Goal: Information Seeking & Learning: Find specific fact

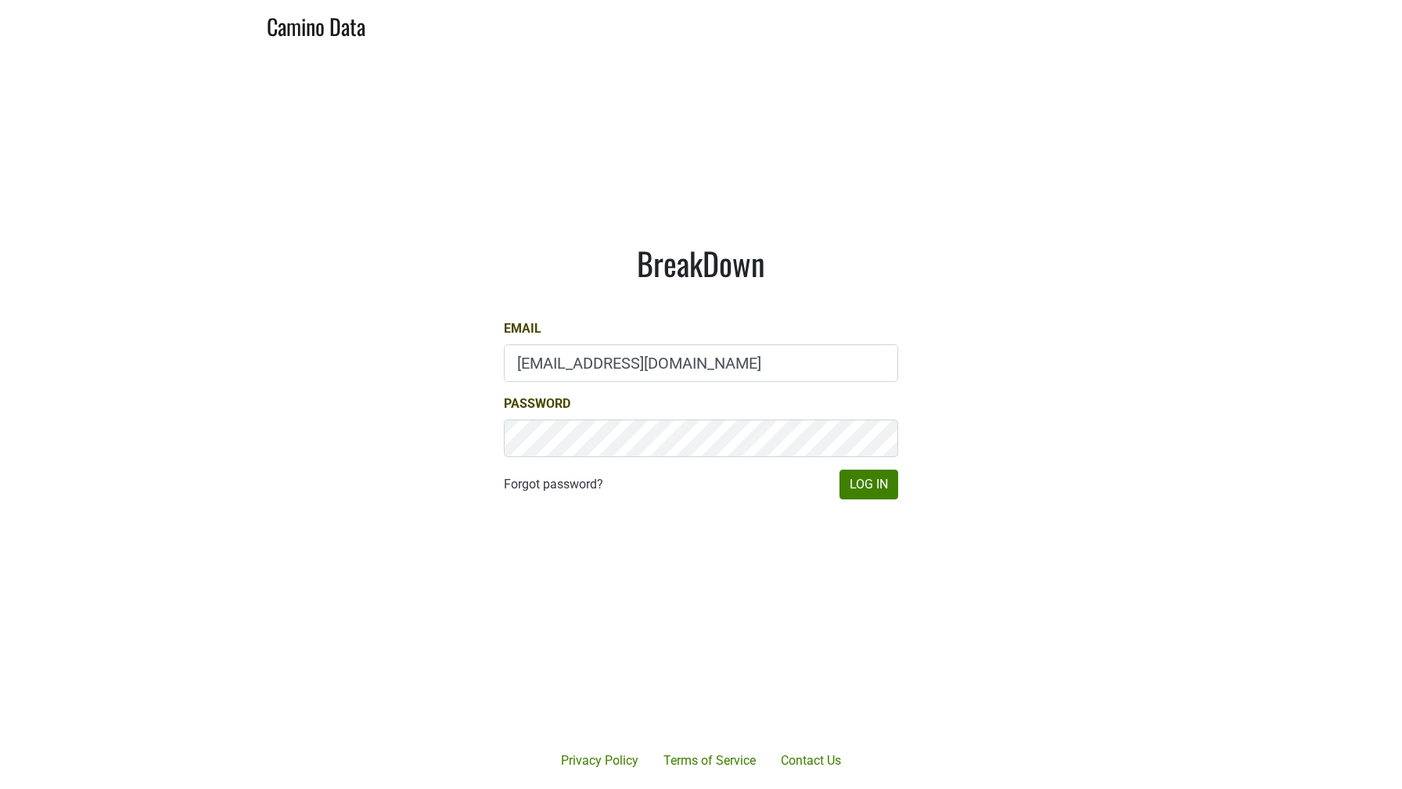
click at [575, 341] on div "Email gg@desolasmezcal.com" at bounding box center [701, 350] width 394 height 63
click at [574, 354] on input "gg@desolasmezcal.com" at bounding box center [701, 363] width 394 height 38
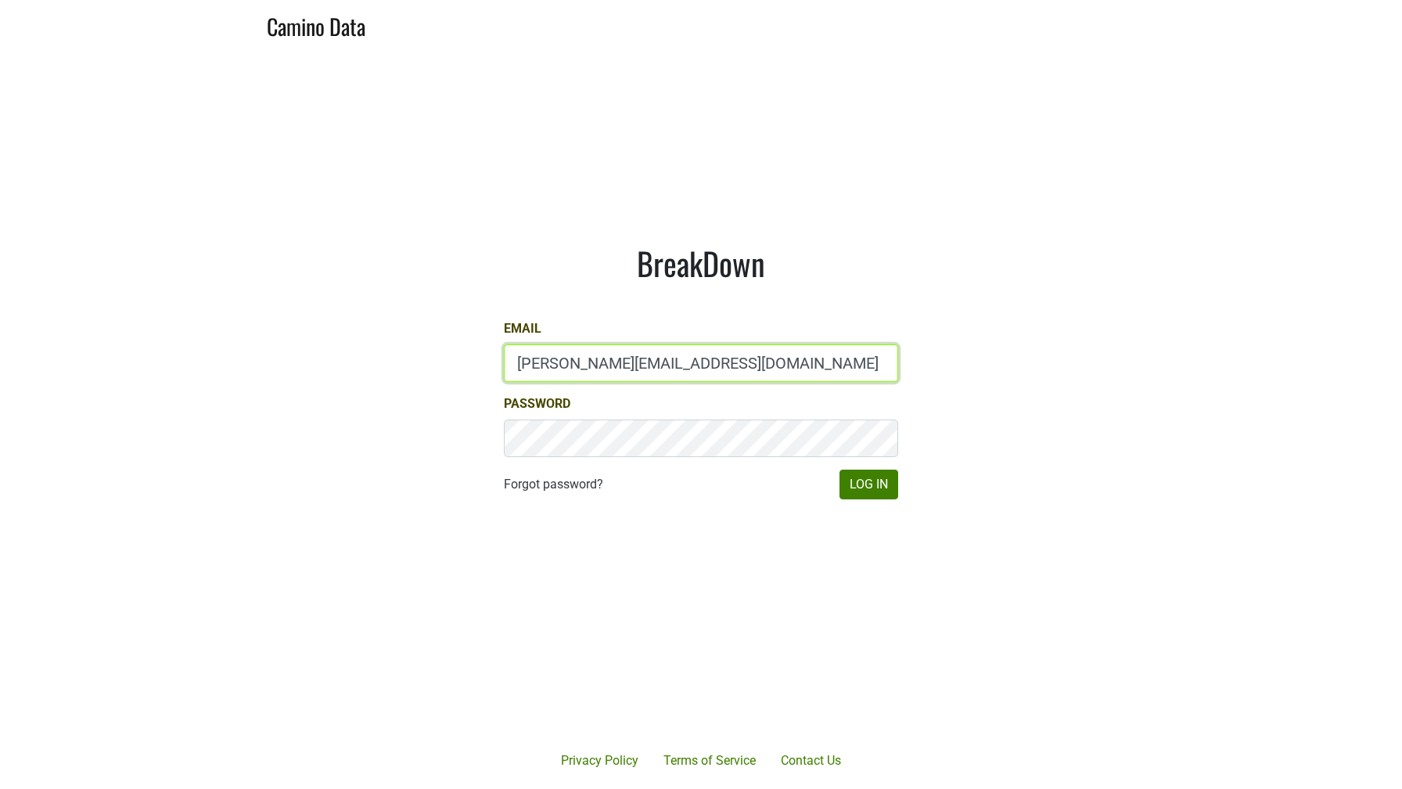
click at [610, 358] on input "maggie@dumol.com" at bounding box center [701, 363] width 394 height 38
type input "drewstapp@jonata.com"
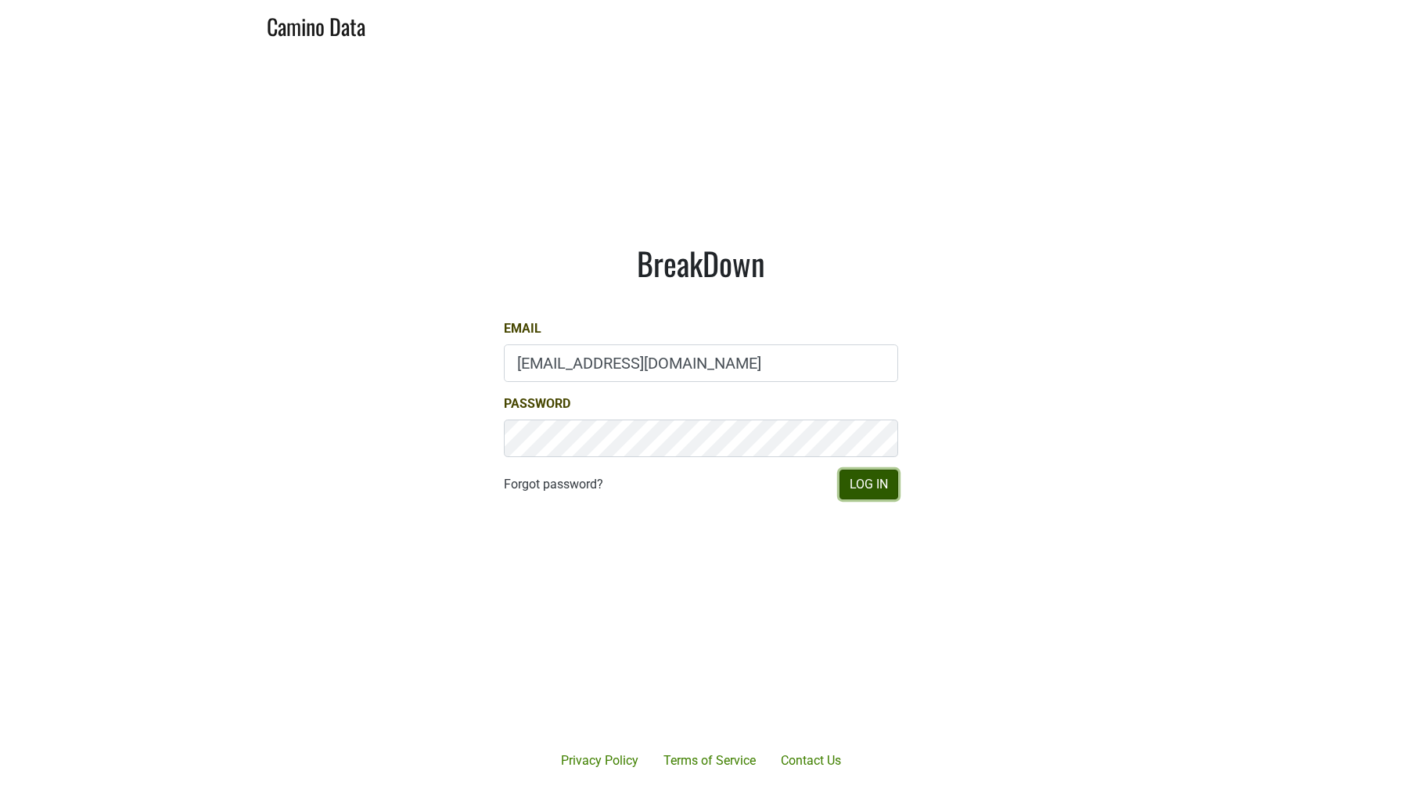
click at [882, 488] on button "Log In" at bounding box center [868, 484] width 59 height 30
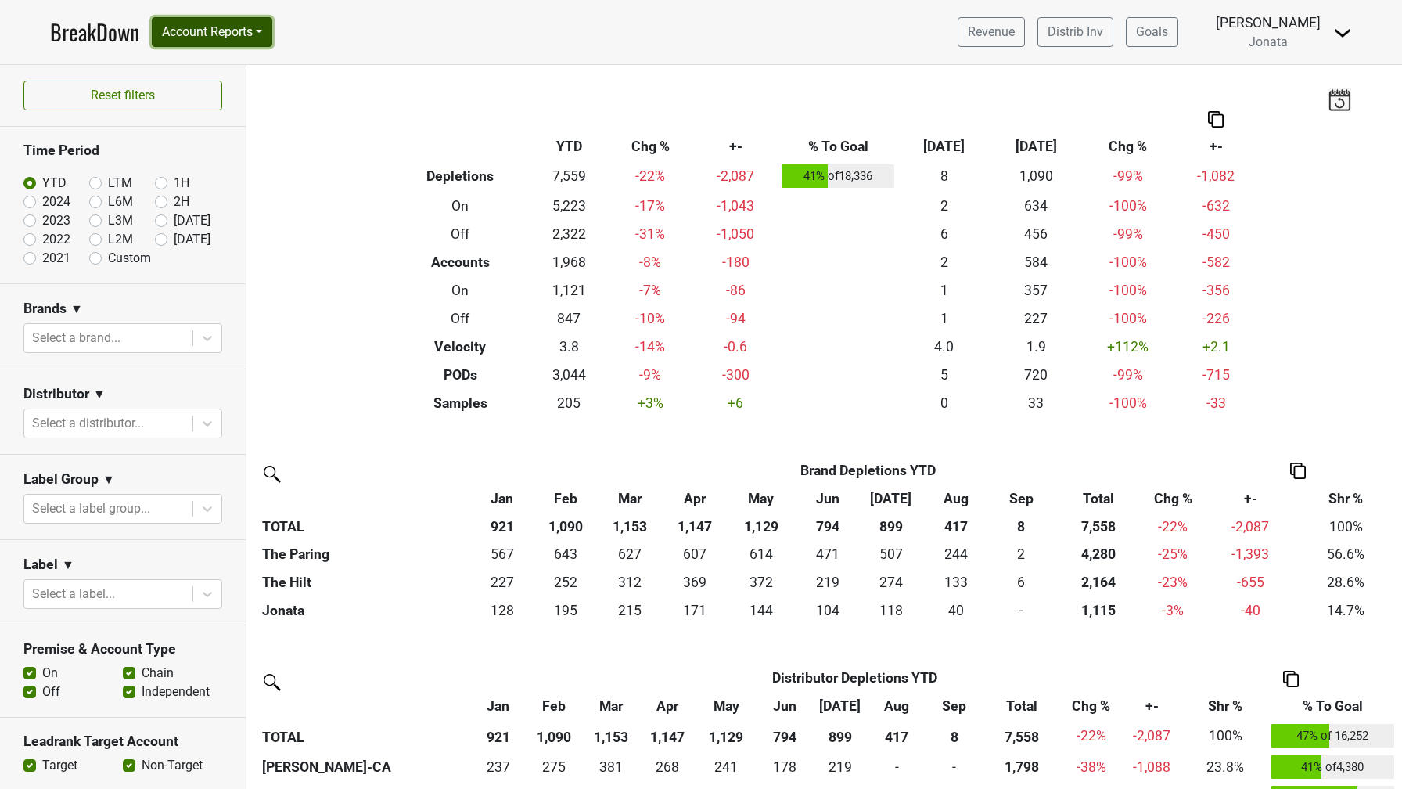
click at [257, 26] on button "Account Reports" at bounding box center [212, 32] width 120 height 30
click at [209, 166] on link "CRM Notes" at bounding box center [222, 168] width 138 height 25
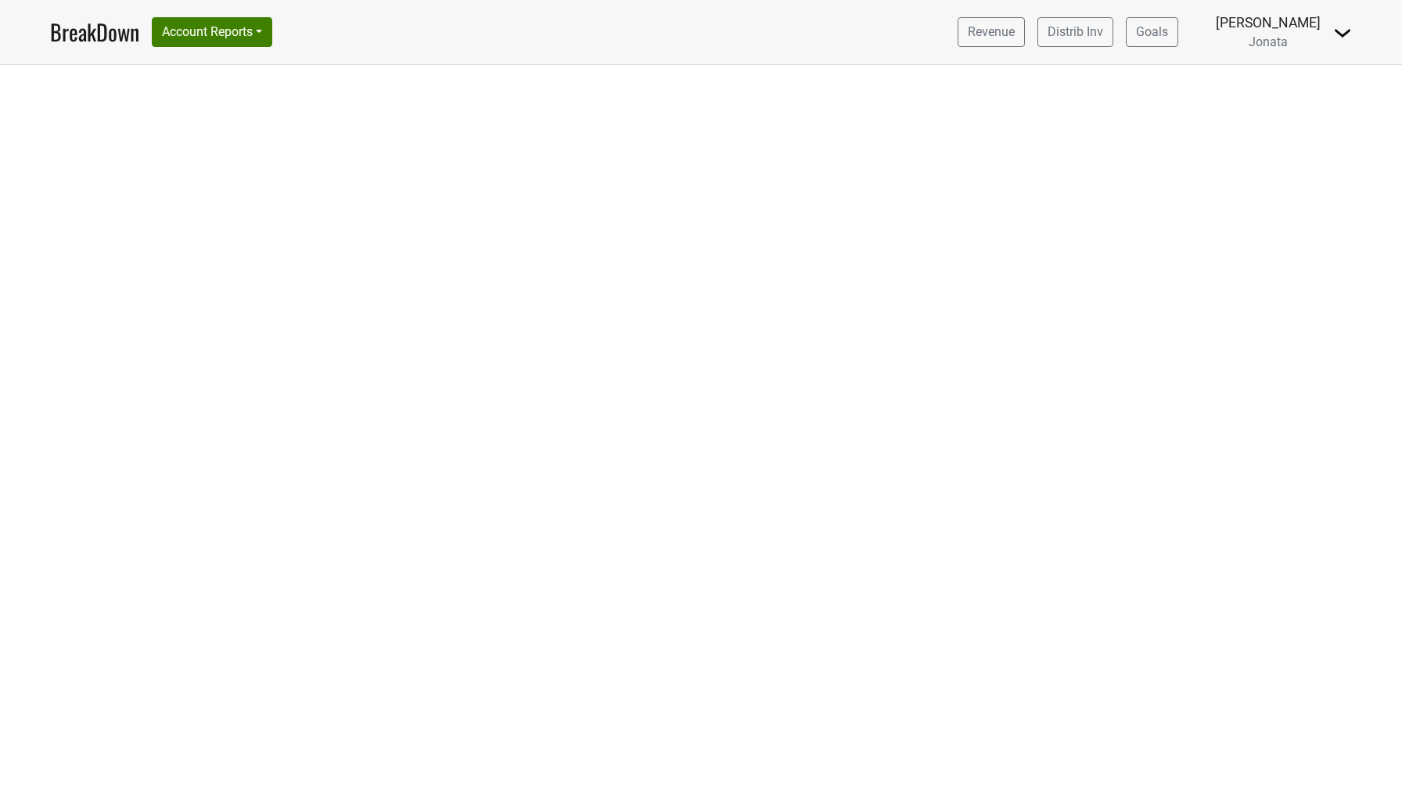
select select "CA"
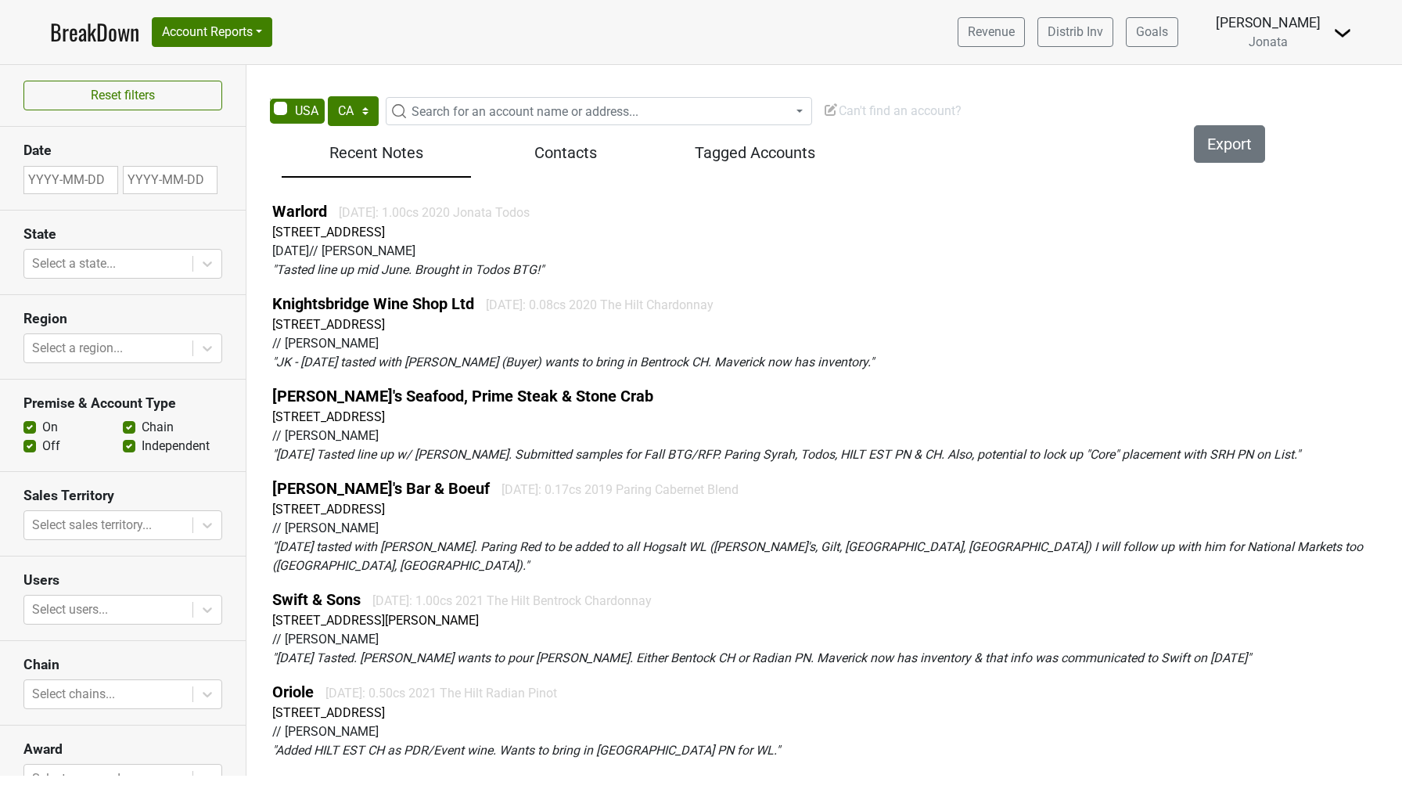
click at [428, 110] on span "Search for an account name or address..." at bounding box center [525, 111] width 227 height 15
type input "mimina"
click at [1339, 37] on img at bounding box center [1342, 32] width 19 height 19
click at [1295, 79] on link "Open Leadrank" at bounding box center [1290, 88] width 124 height 25
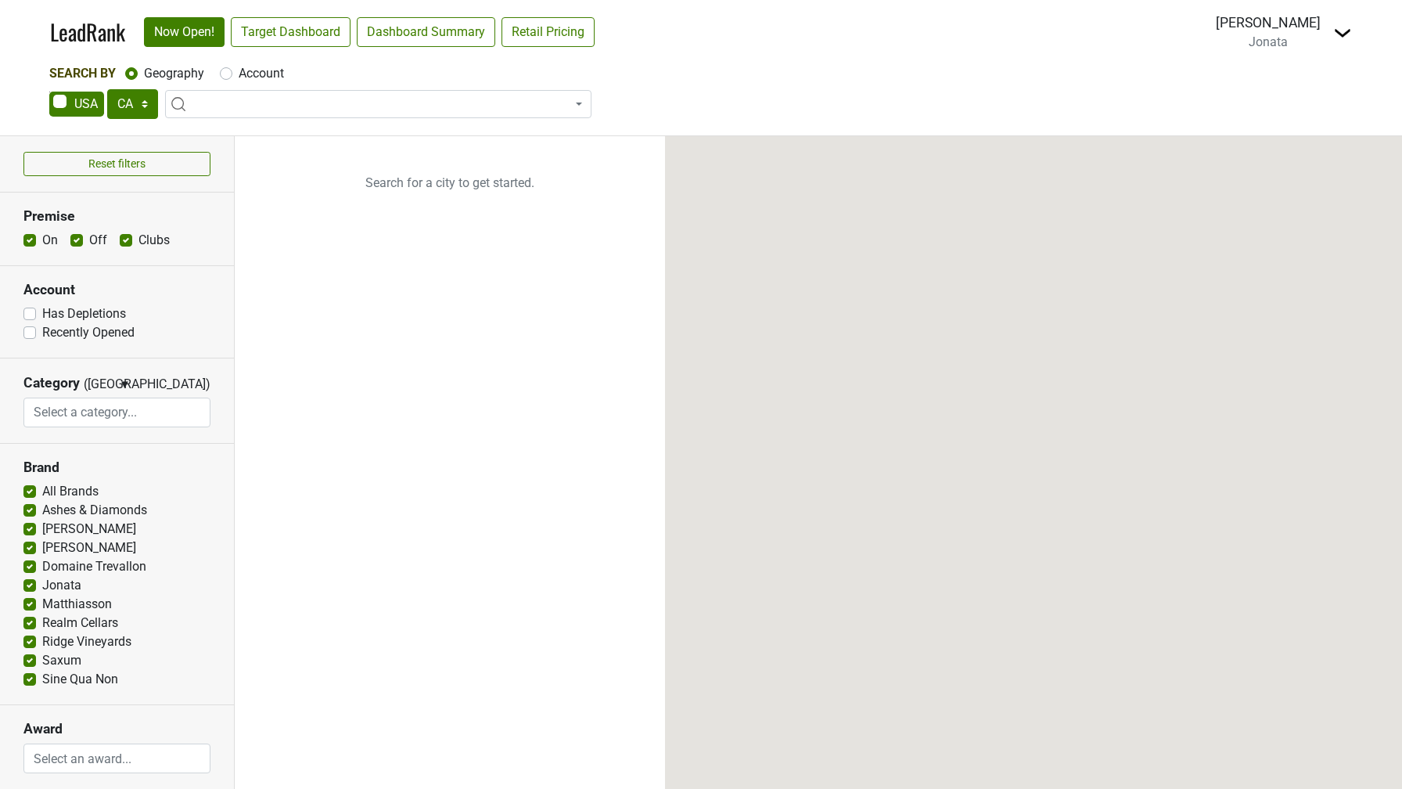
select select "CA"
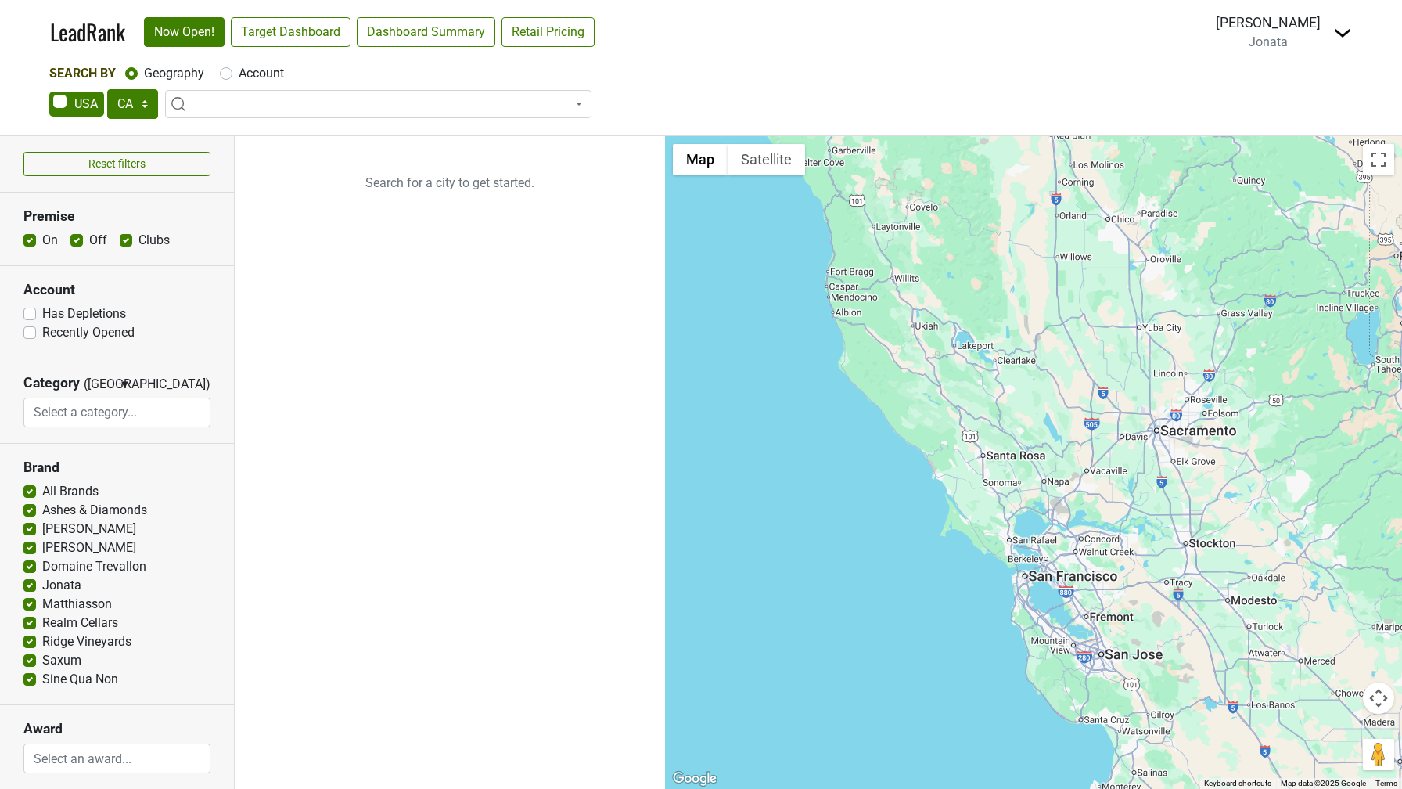
click at [239, 70] on label "Account" at bounding box center [261, 73] width 45 height 19
click at [221, 70] on input "Account" at bounding box center [226, 72] width 13 height 16
radio input "true"
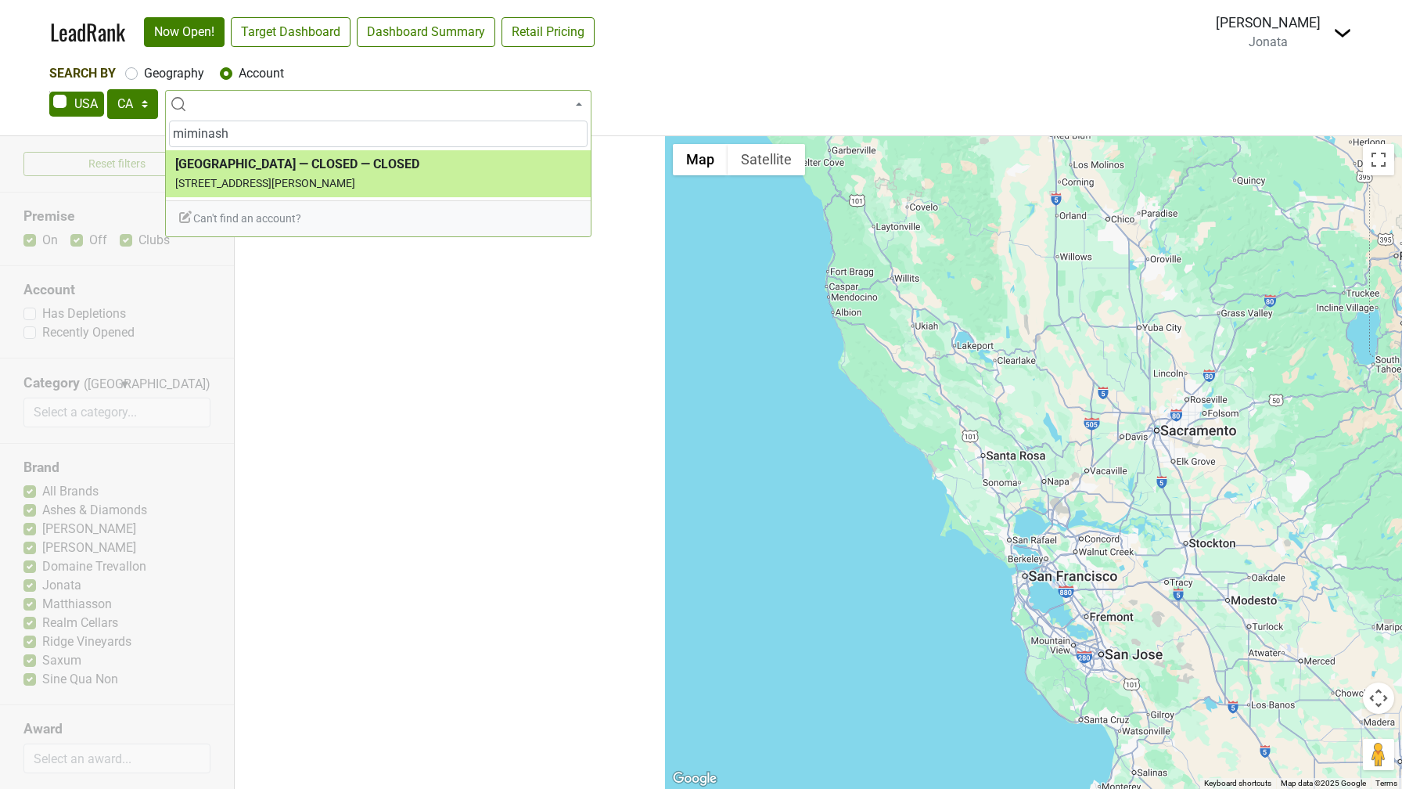
type input "miminash"
select select "74259"
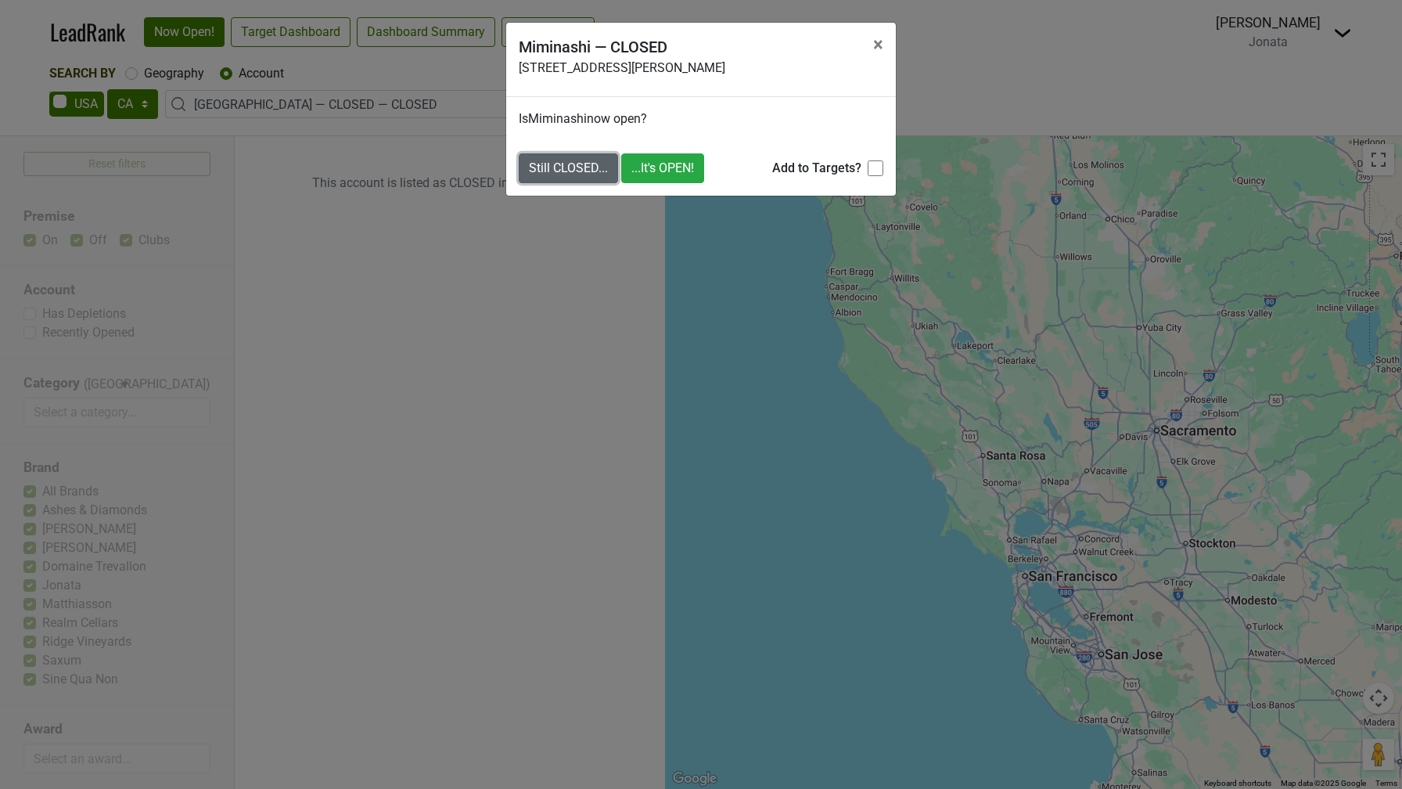
click at [584, 167] on button "Still CLOSED..." at bounding box center [568, 168] width 99 height 30
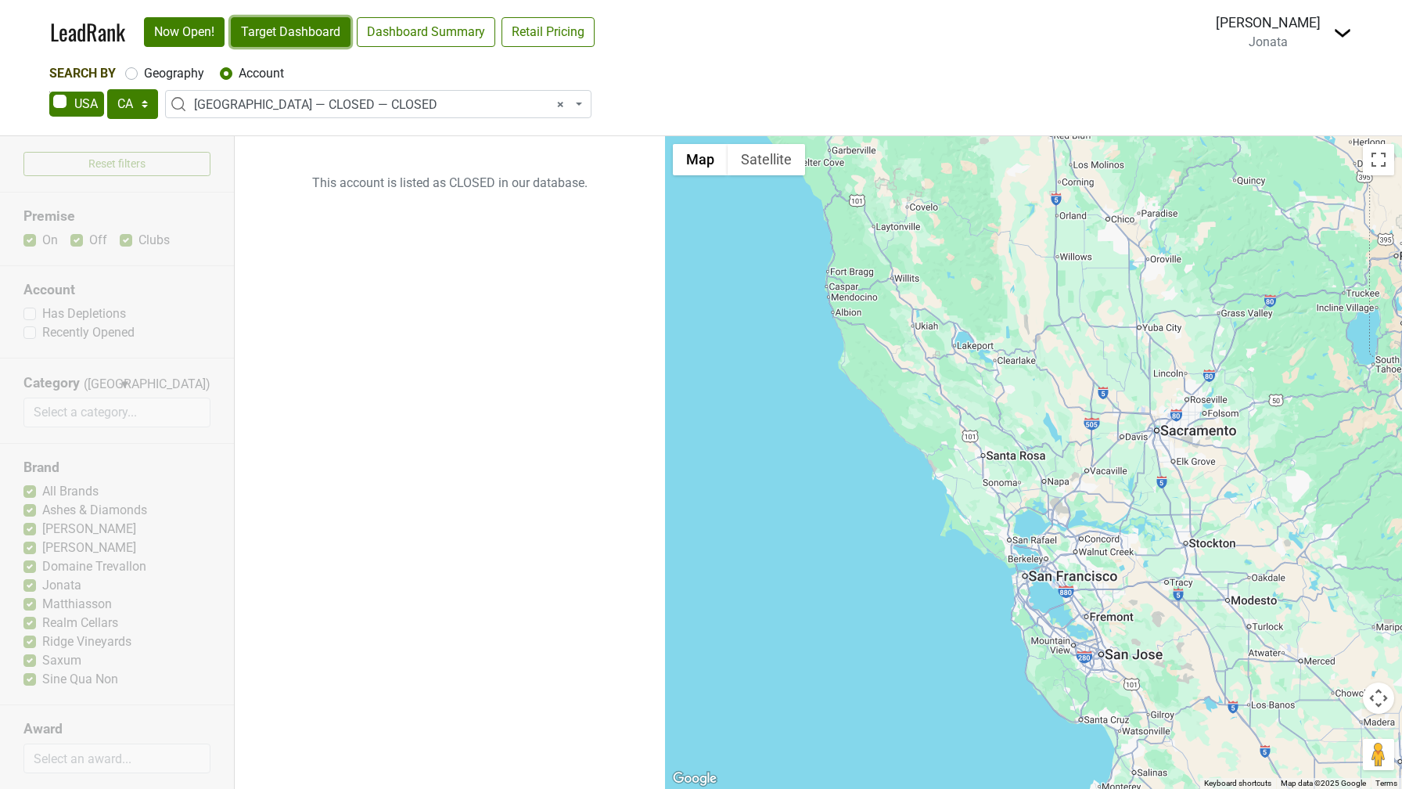
click at [310, 30] on link "Target Dashboard" at bounding box center [291, 32] width 120 height 30
click at [325, 99] on span "× Miminashi — CLOSED — CLOSED" at bounding box center [383, 104] width 378 height 19
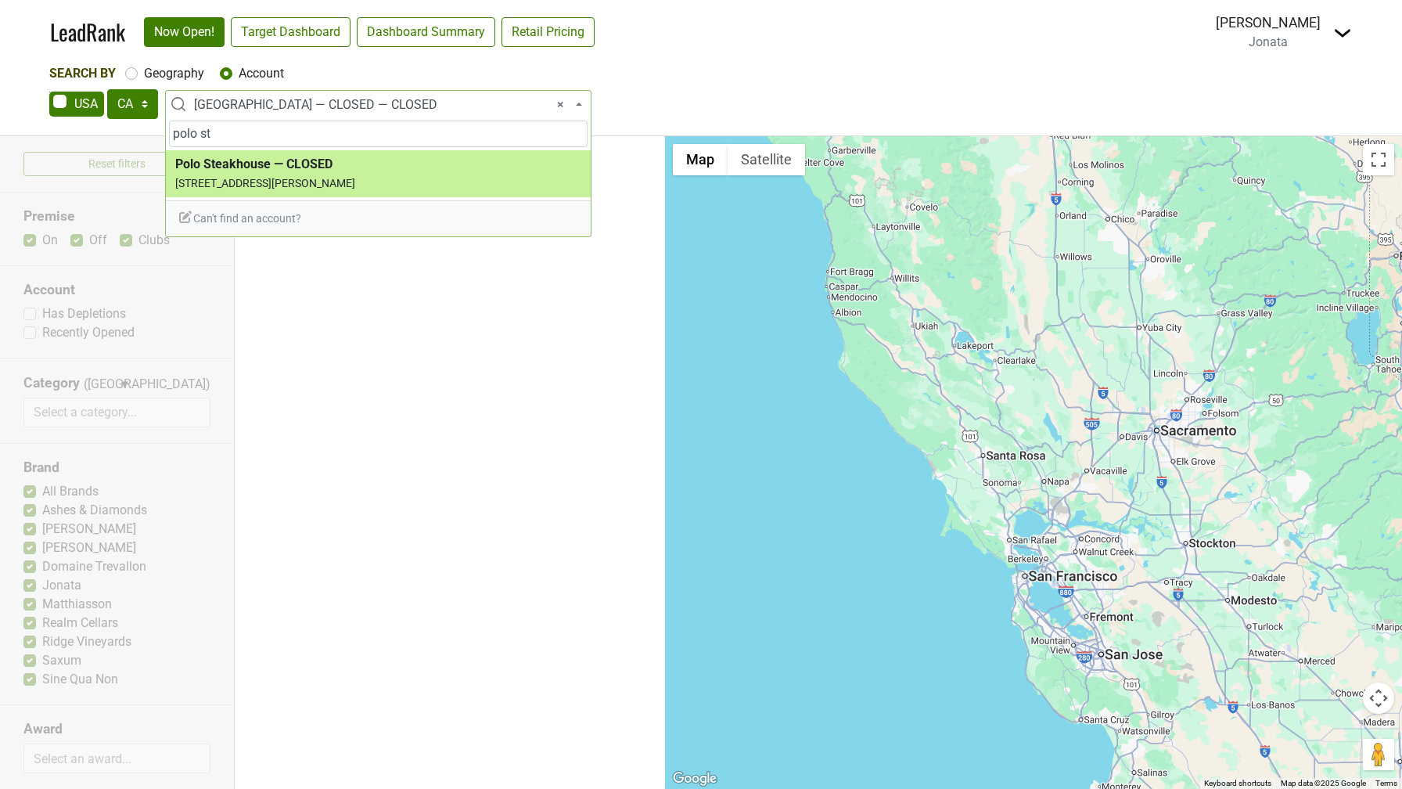
type input "polo st"
select select "124211323"
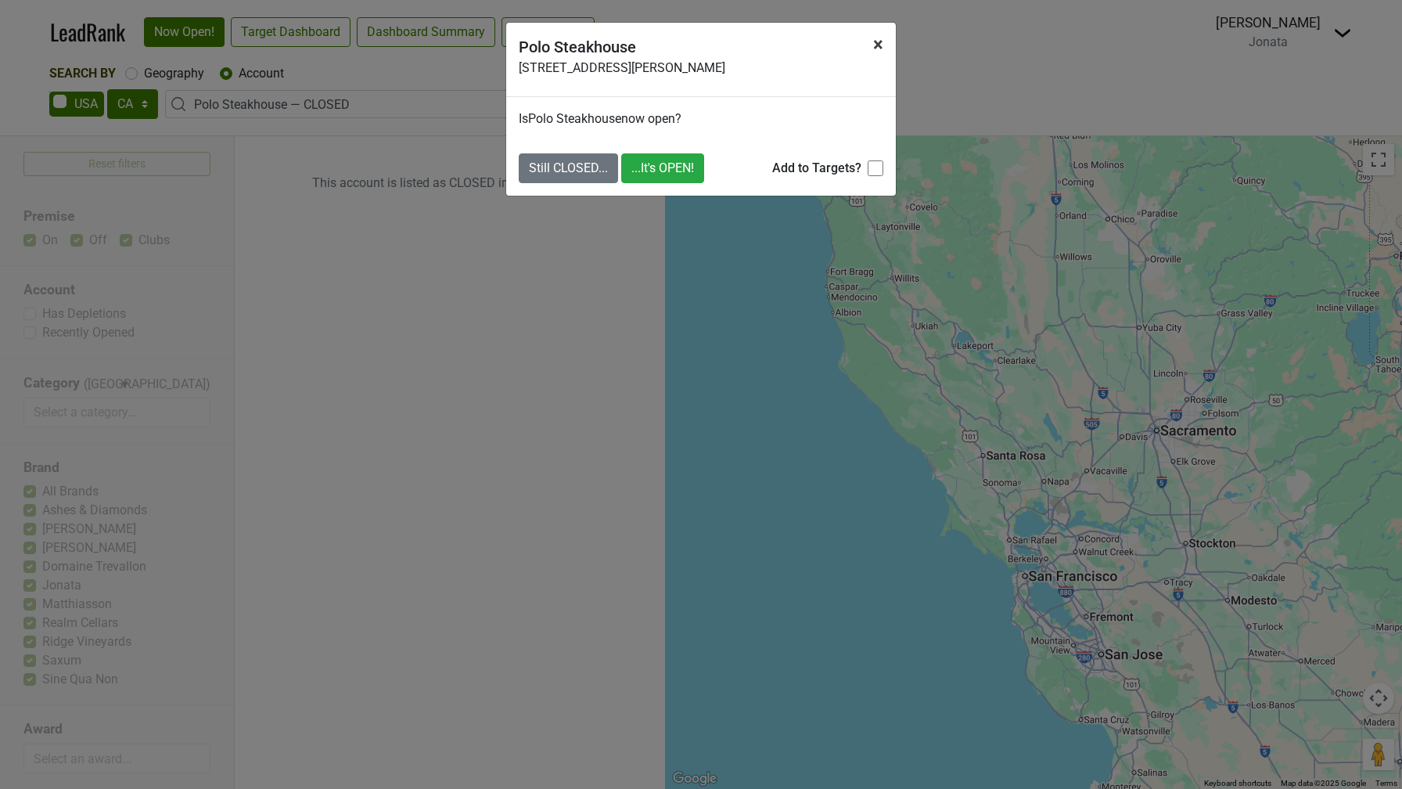
click at [876, 41] on span "×" at bounding box center [878, 45] width 10 height 22
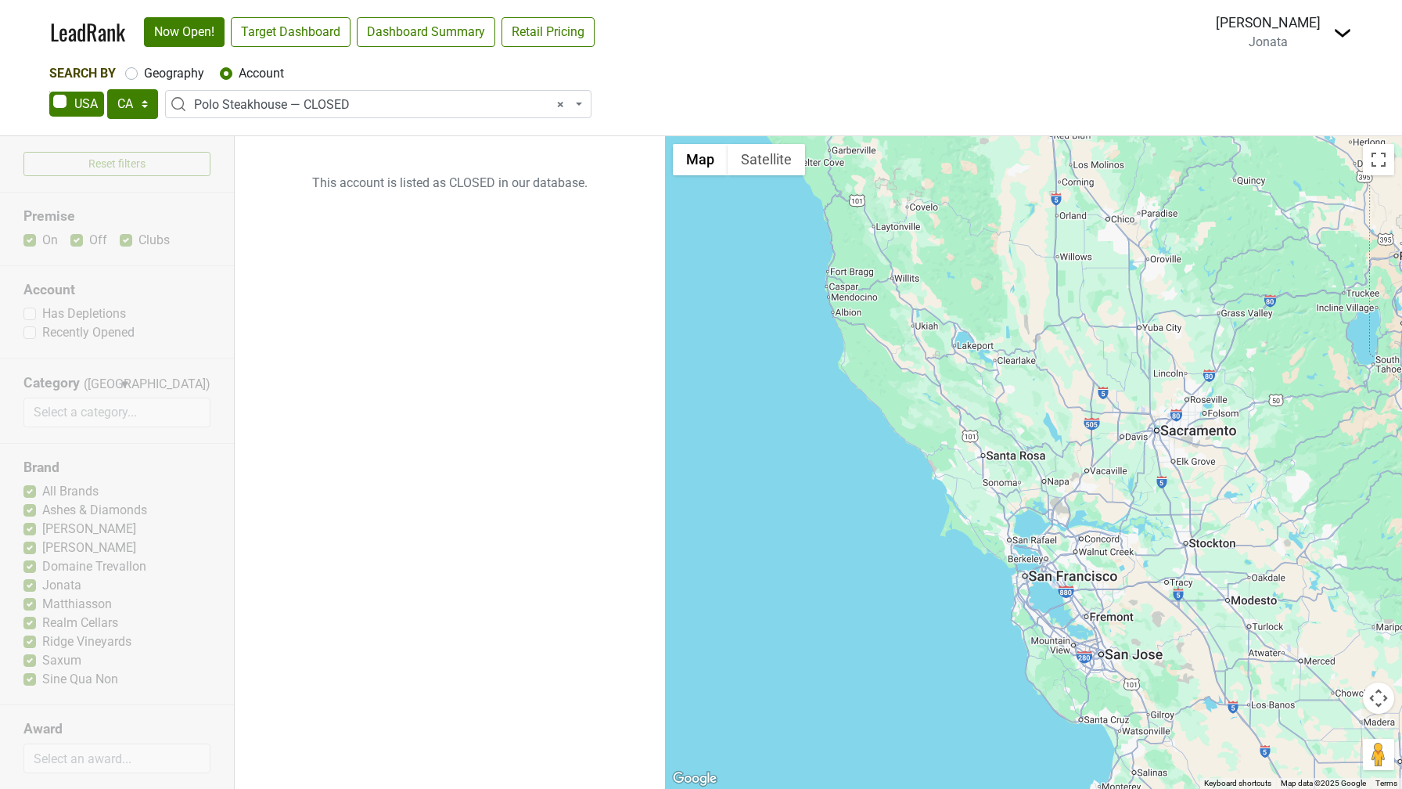
click at [1340, 27] on img at bounding box center [1342, 32] width 19 height 19
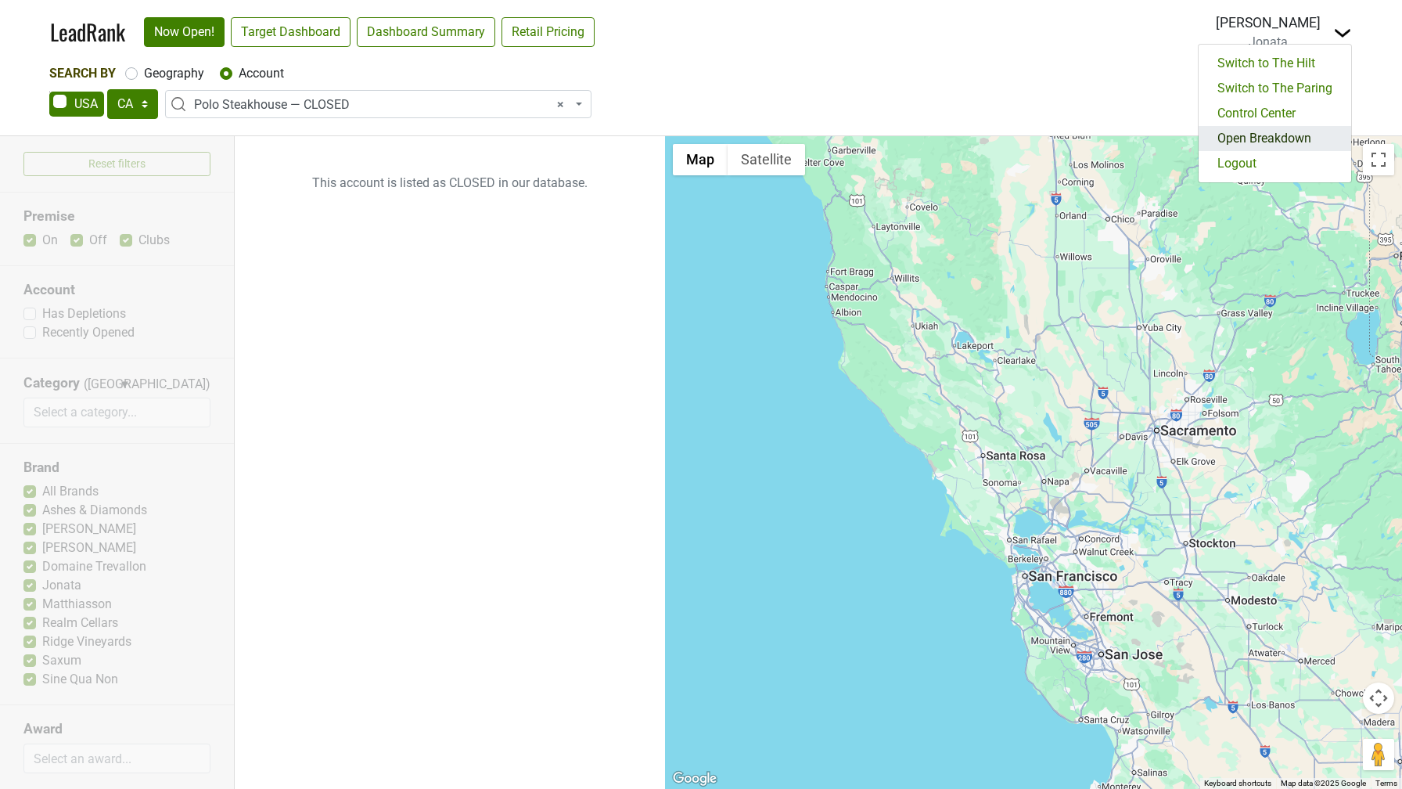
click at [1256, 141] on link "Open Breakdown" at bounding box center [1275, 138] width 153 height 25
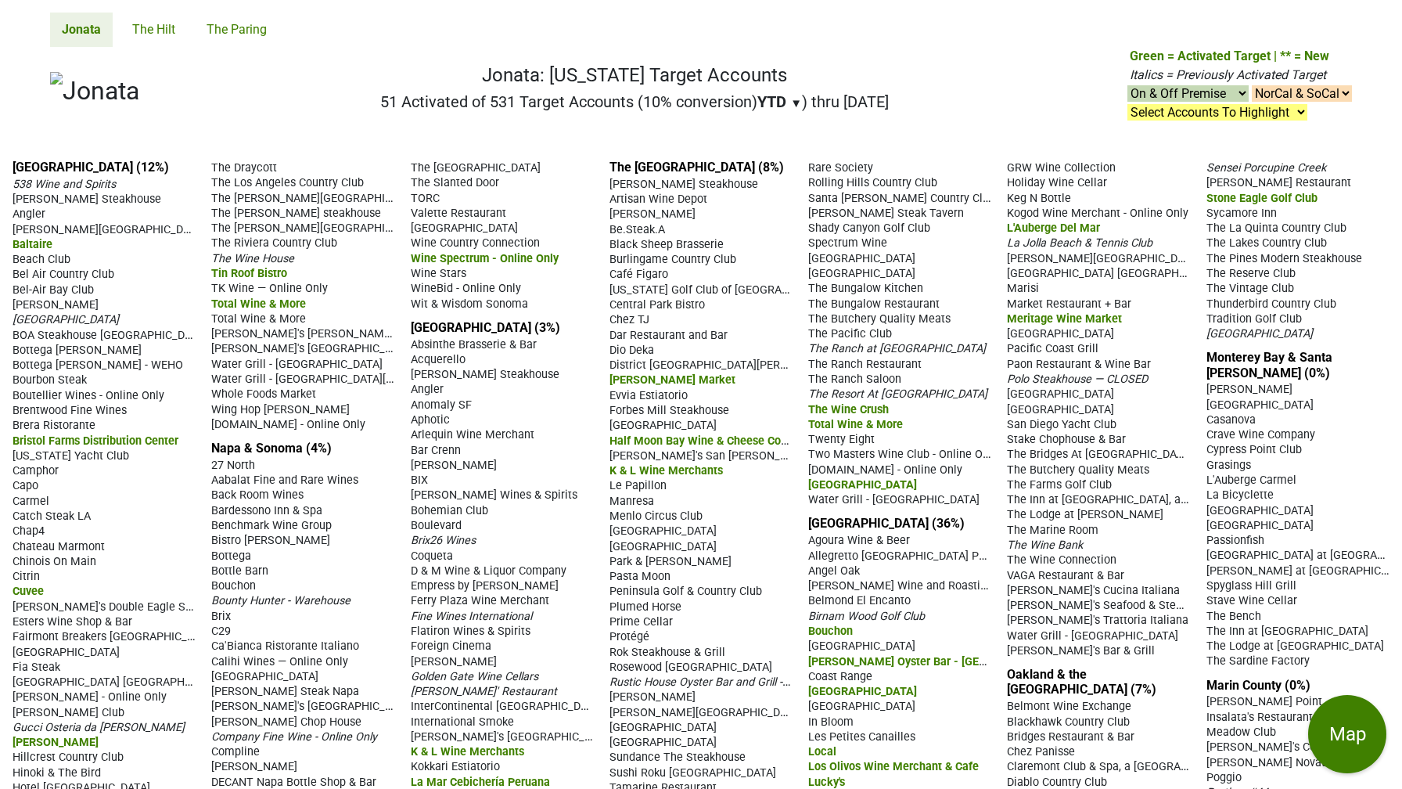
click at [1033, 386] on span "Polo Steakhouse — CLOSED" at bounding box center [1077, 378] width 141 height 13
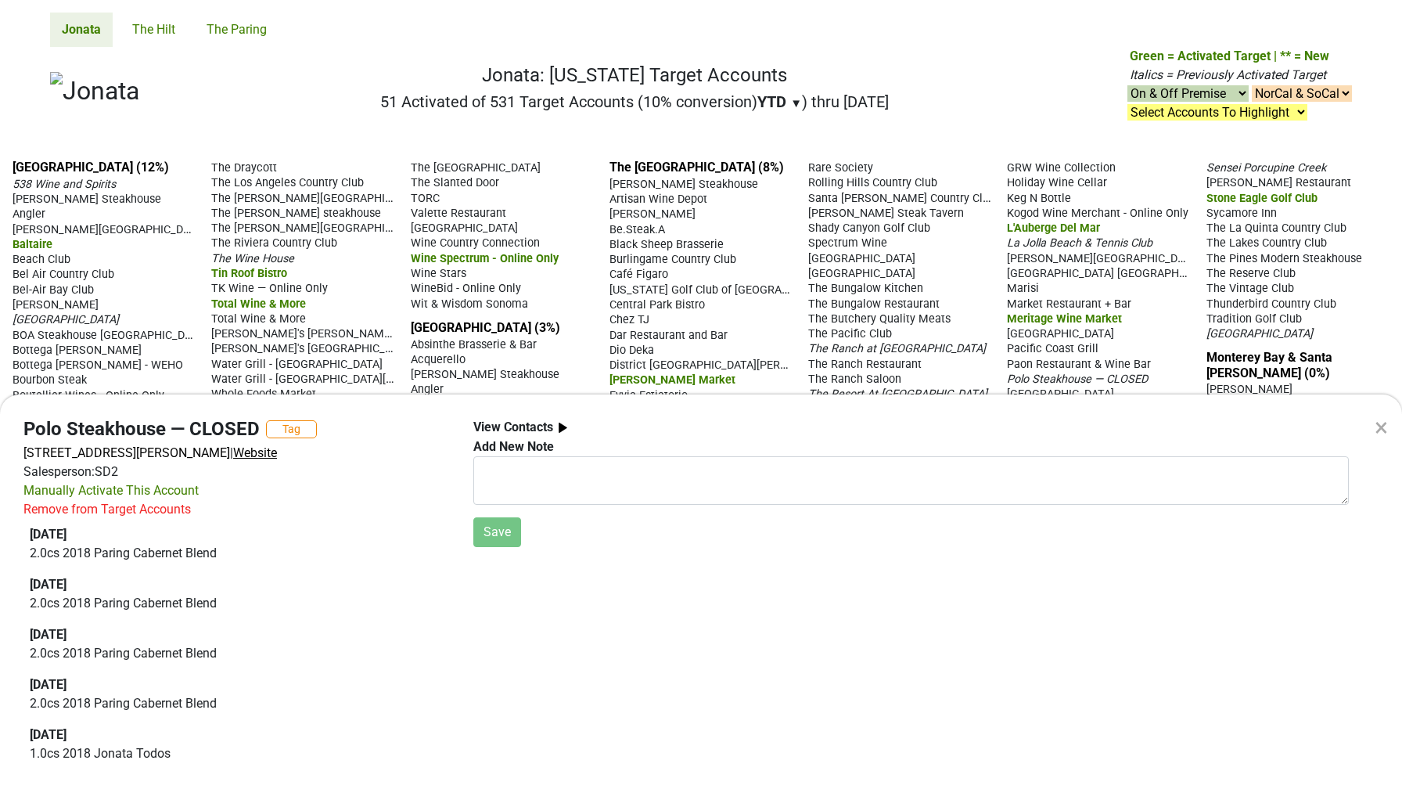
click at [277, 453] on span "Website" at bounding box center [255, 452] width 44 height 15
click at [957, 115] on div "× Polo Steakhouse — CLOSED Tag 4980 Avenida Encinas, Carlsbad, CA 92008 | Websi…" at bounding box center [701, 394] width 1402 height 789
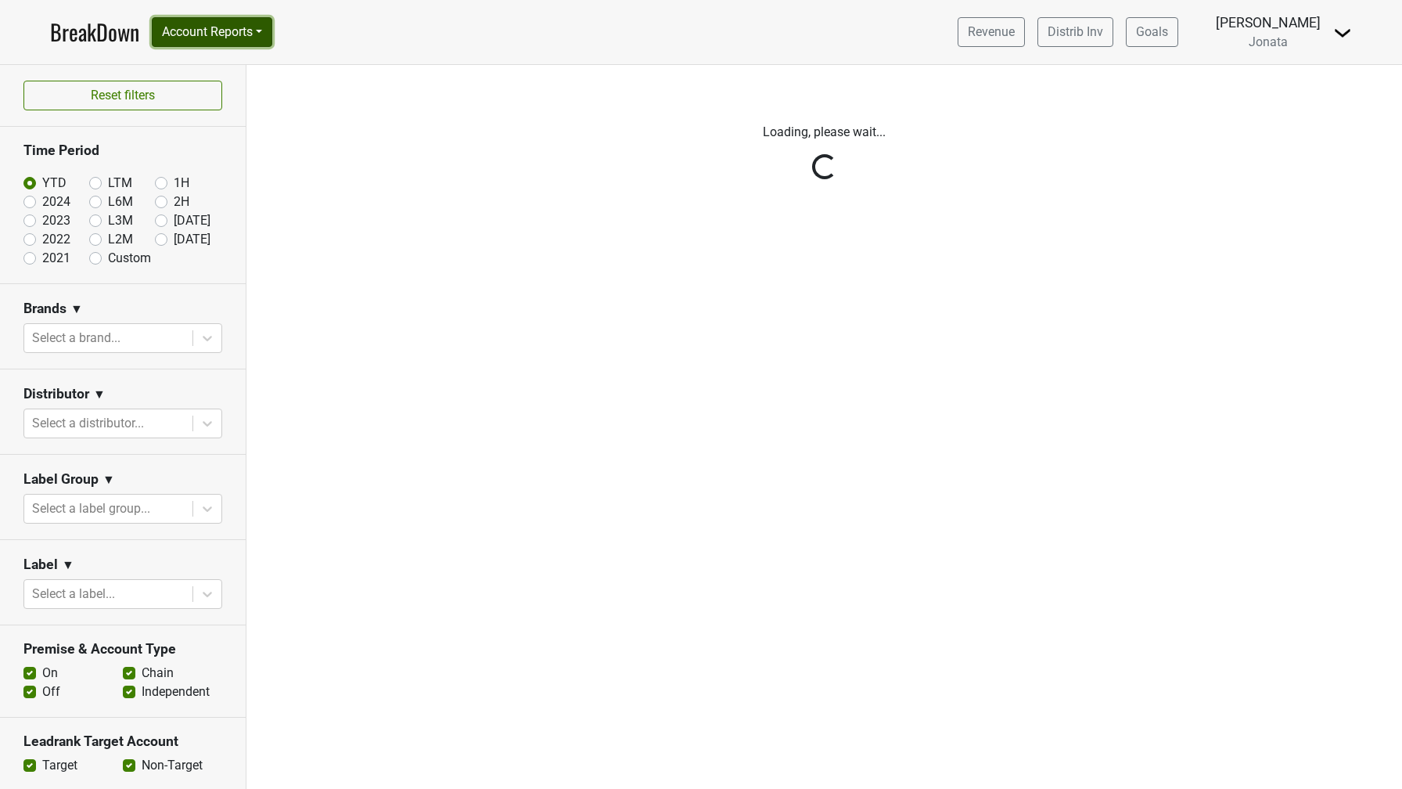
click at [252, 31] on button "Account Reports" at bounding box center [212, 32] width 120 height 30
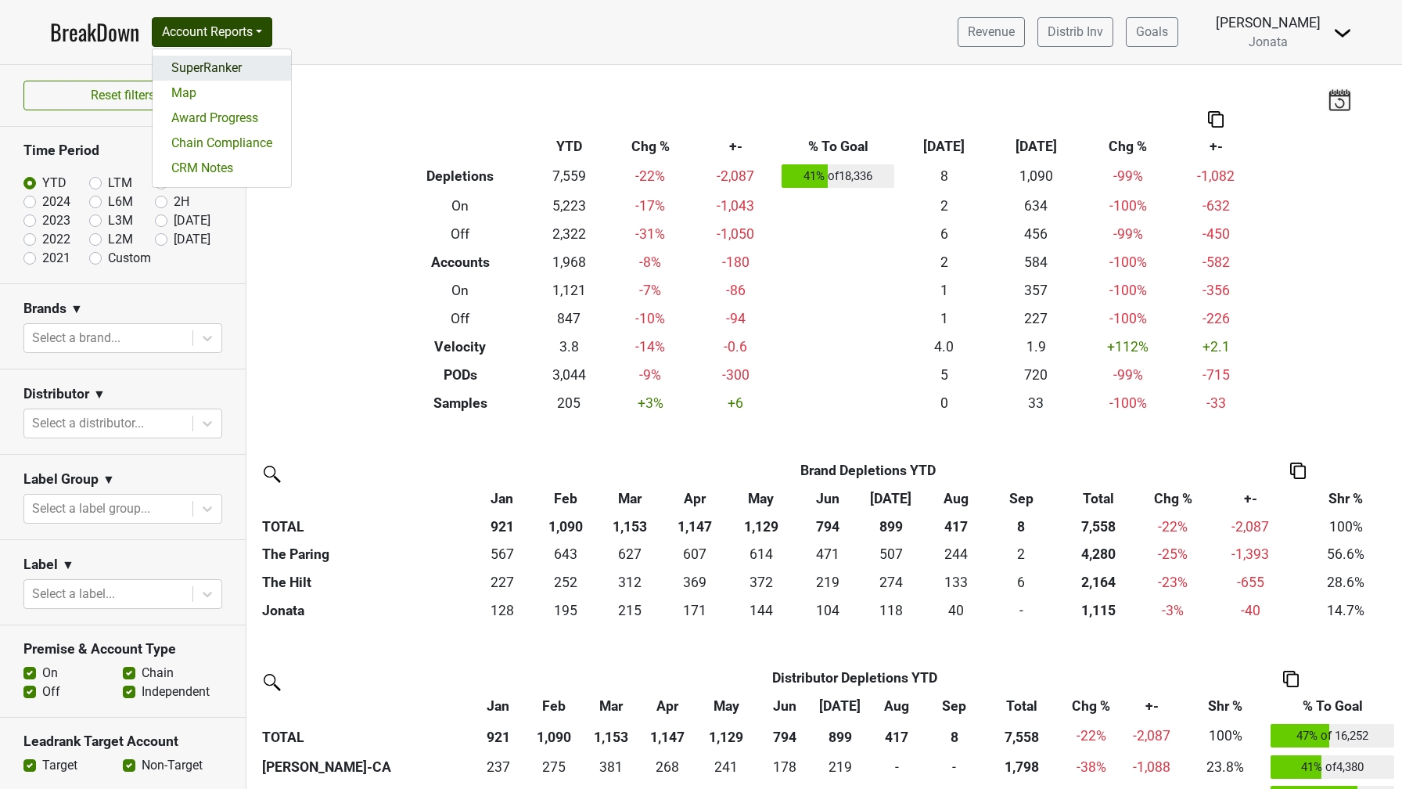
click at [221, 65] on link "SuperRanker" at bounding box center [222, 68] width 138 height 25
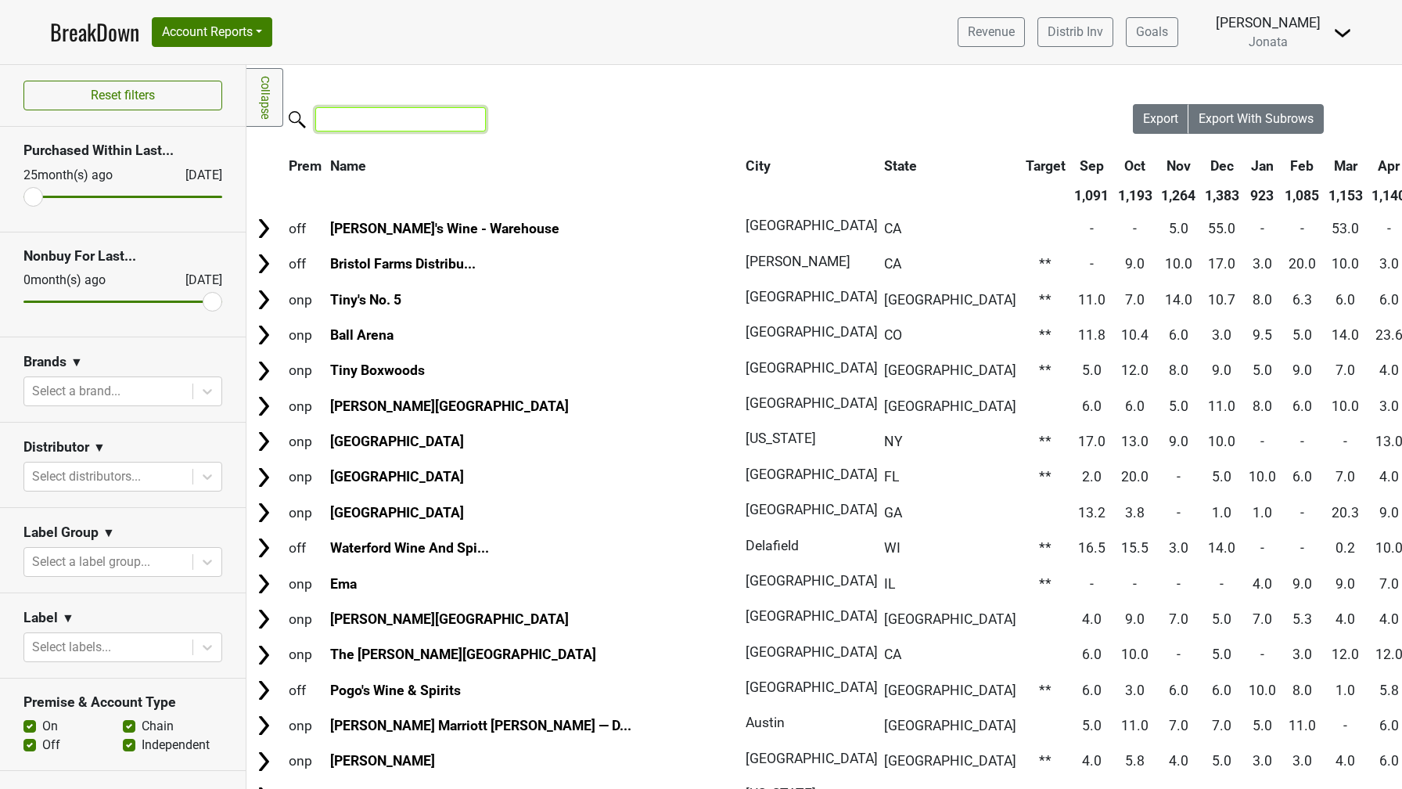
click at [333, 117] on input "search" at bounding box center [400, 119] width 171 height 24
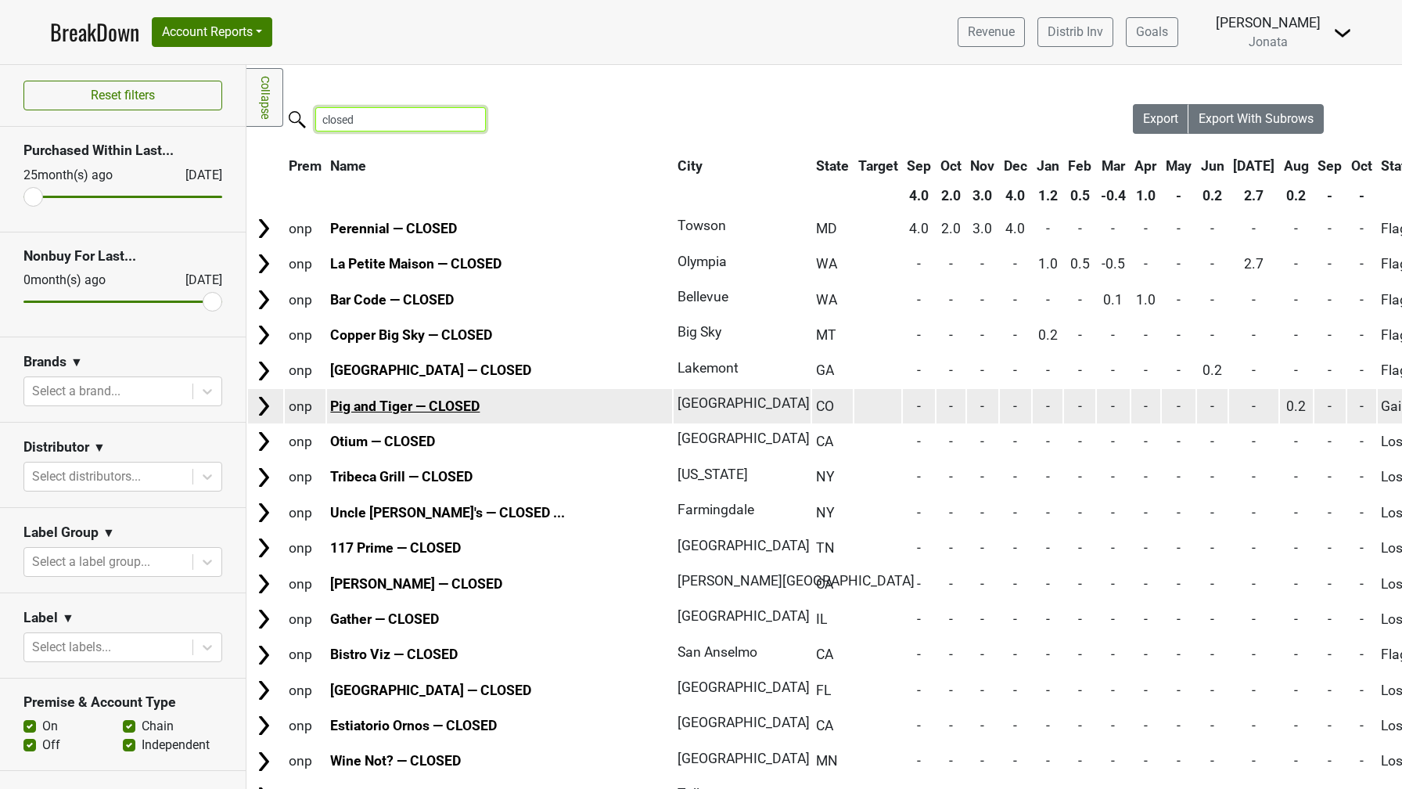
type input "closed"
click at [413, 401] on link "Pig and Tiger — CLOSED" at bounding box center [404, 406] width 149 height 16
